Goal: Register for event/course

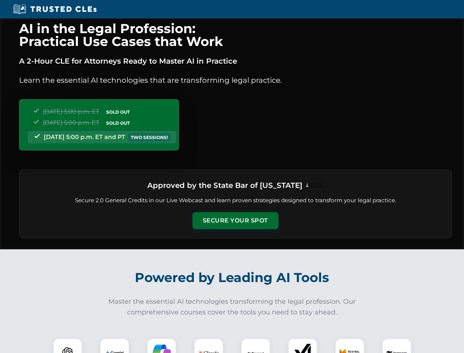
click at [235, 220] on button "Secure Your Spot" at bounding box center [235, 220] width 86 height 17
click at [68, 345] on img at bounding box center [67, 352] width 21 height 21
